Goal: Task Accomplishment & Management: Manage account settings

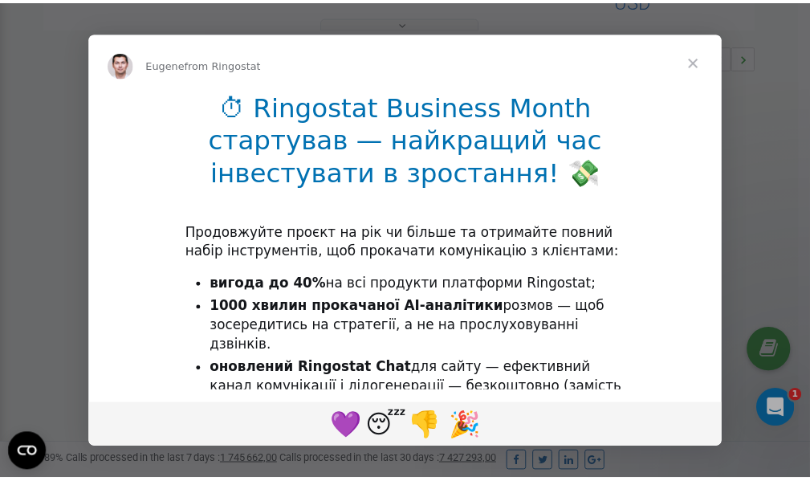
scroll to position [480, 0]
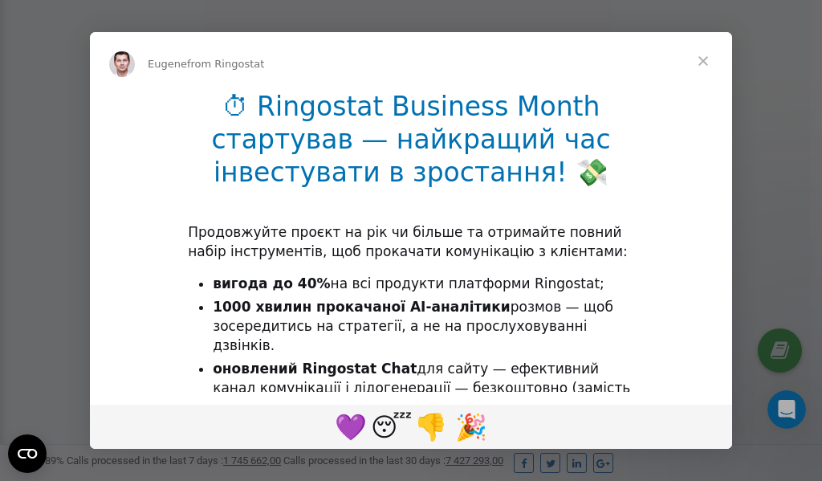
click at [703, 60] on span "Close" at bounding box center [703, 61] width 58 height 58
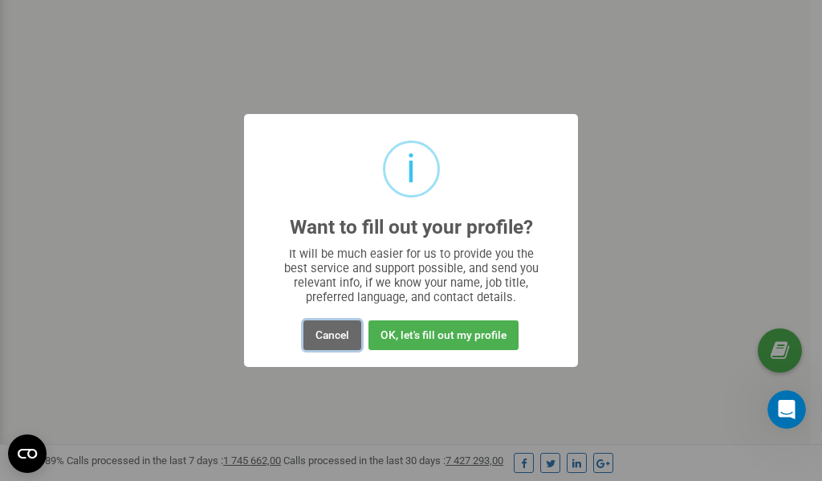
click at [332, 331] on button "Cancel" at bounding box center [332, 335] width 58 height 30
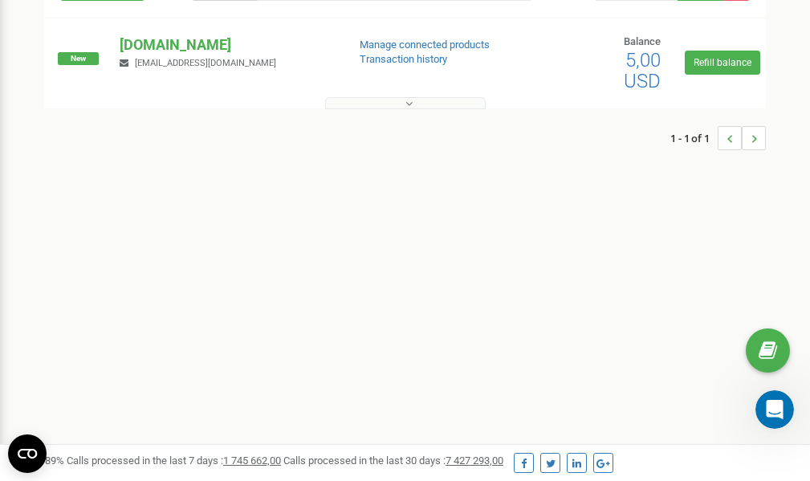
scroll to position [0, 0]
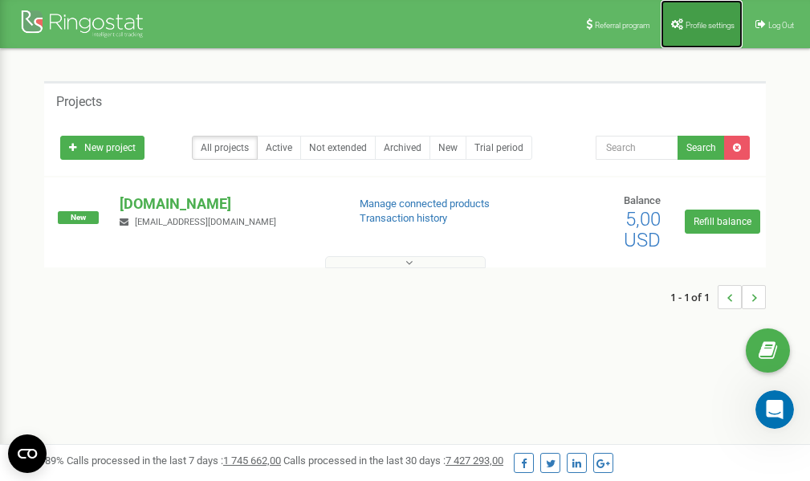
click at [693, 19] on link "Profile settings" at bounding box center [701, 24] width 82 height 48
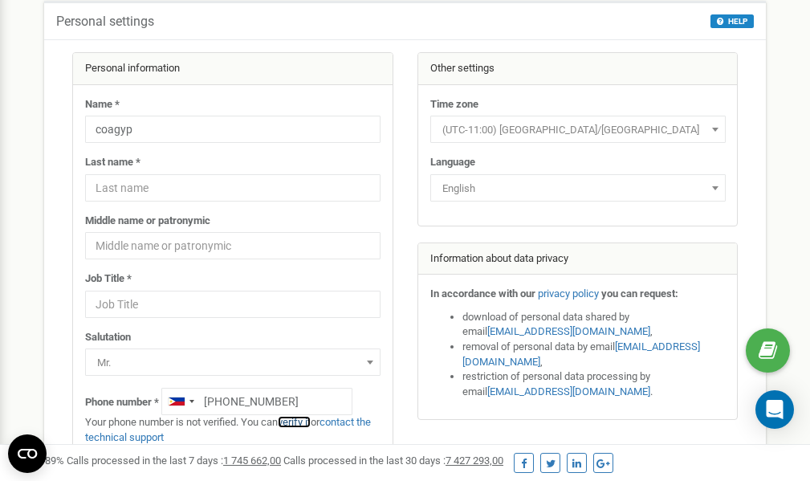
click at [301, 421] on link "verify it" at bounding box center [294, 422] width 33 height 12
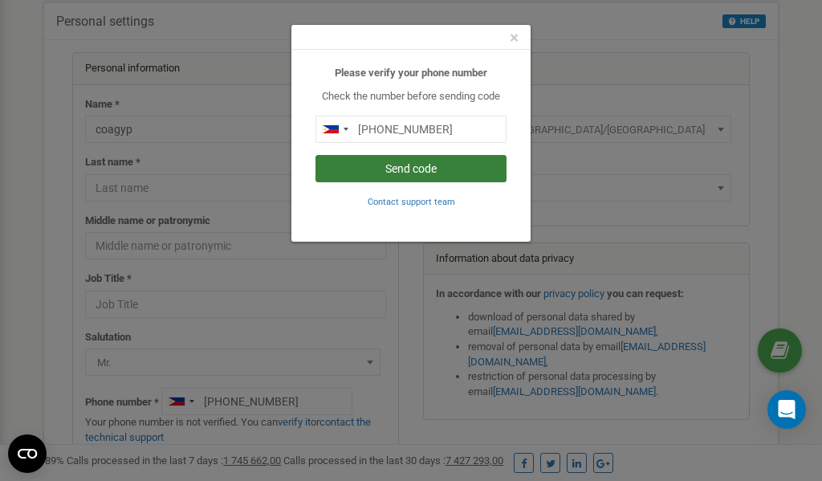
click at [416, 167] on button "Send code" at bounding box center [410, 168] width 191 height 27
